Goal: Information Seeking & Learning: Learn about a topic

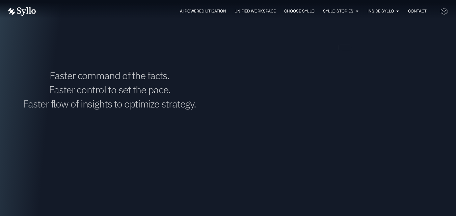
scroll to position [757, 0]
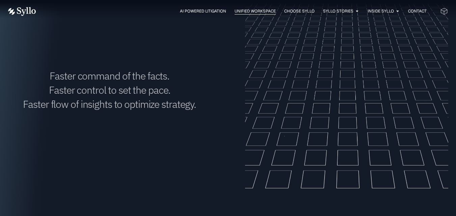
click at [257, 11] on span "Unified Workspace" at bounding box center [255, 11] width 41 height 6
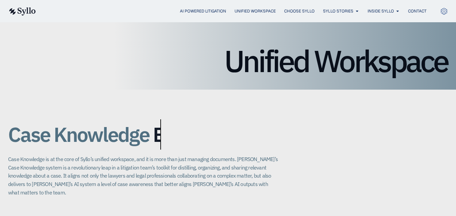
scroll to position [57, 0]
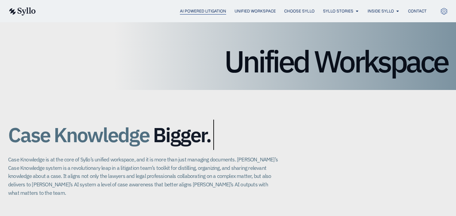
click at [203, 10] on span "AI Powered Litigation" at bounding box center [203, 11] width 46 height 6
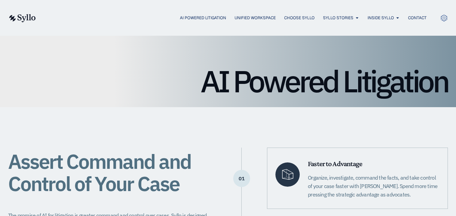
scroll to position [25, 0]
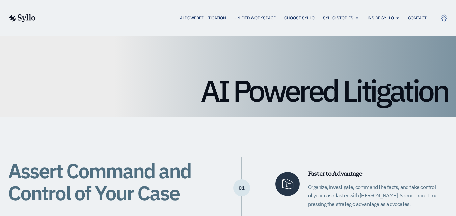
click at [155, 62] on div "AI Powered Litigation" at bounding box center [228, 64] width 456 height 106
